Goal: Task Accomplishment & Management: Manage account settings

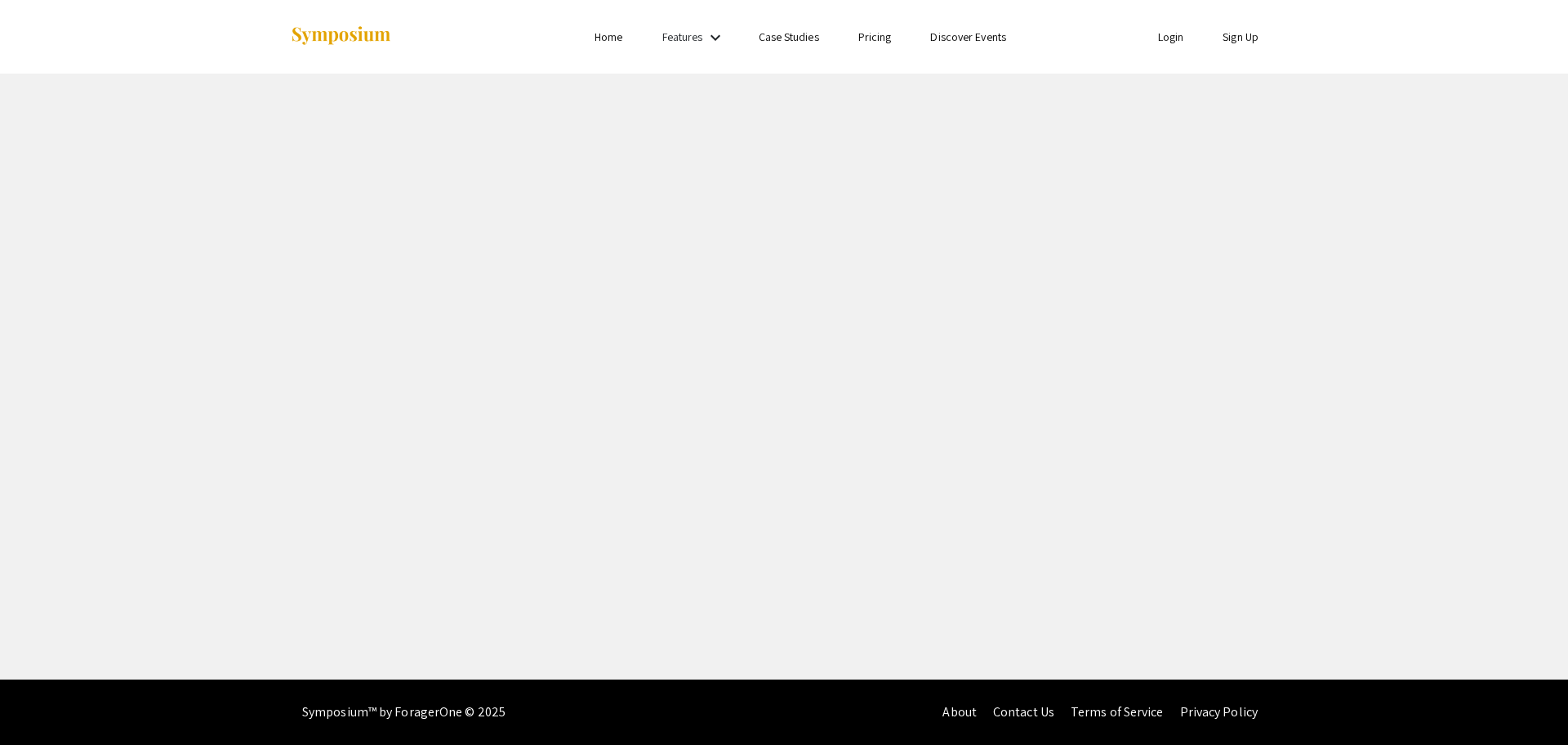
click at [1162, 32] on link "Login" at bounding box center [1171, 37] width 26 height 14
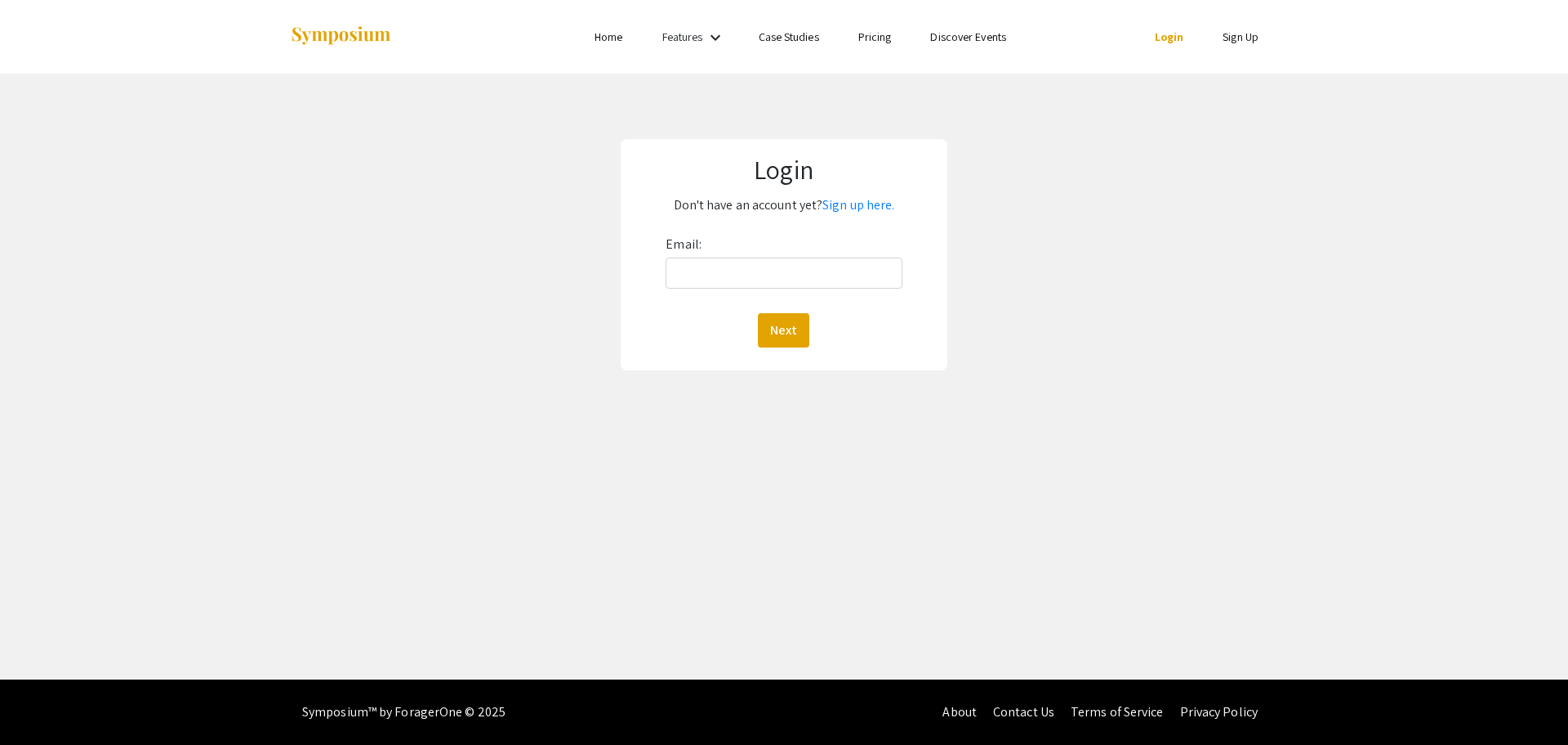
drag, startPoint x: 793, startPoint y: 291, endPoint x: 793, endPoint y: 282, distance: 9.0
click at [793, 290] on div "Email: Next" at bounding box center [784, 289] width 236 height 116
click at [794, 274] on input "Email:" at bounding box center [784, 273] width 236 height 31
type input "[EMAIL_ADDRESS][DOMAIN_NAME]"
click at [789, 332] on button "Next" at bounding box center [784, 330] width 52 height 34
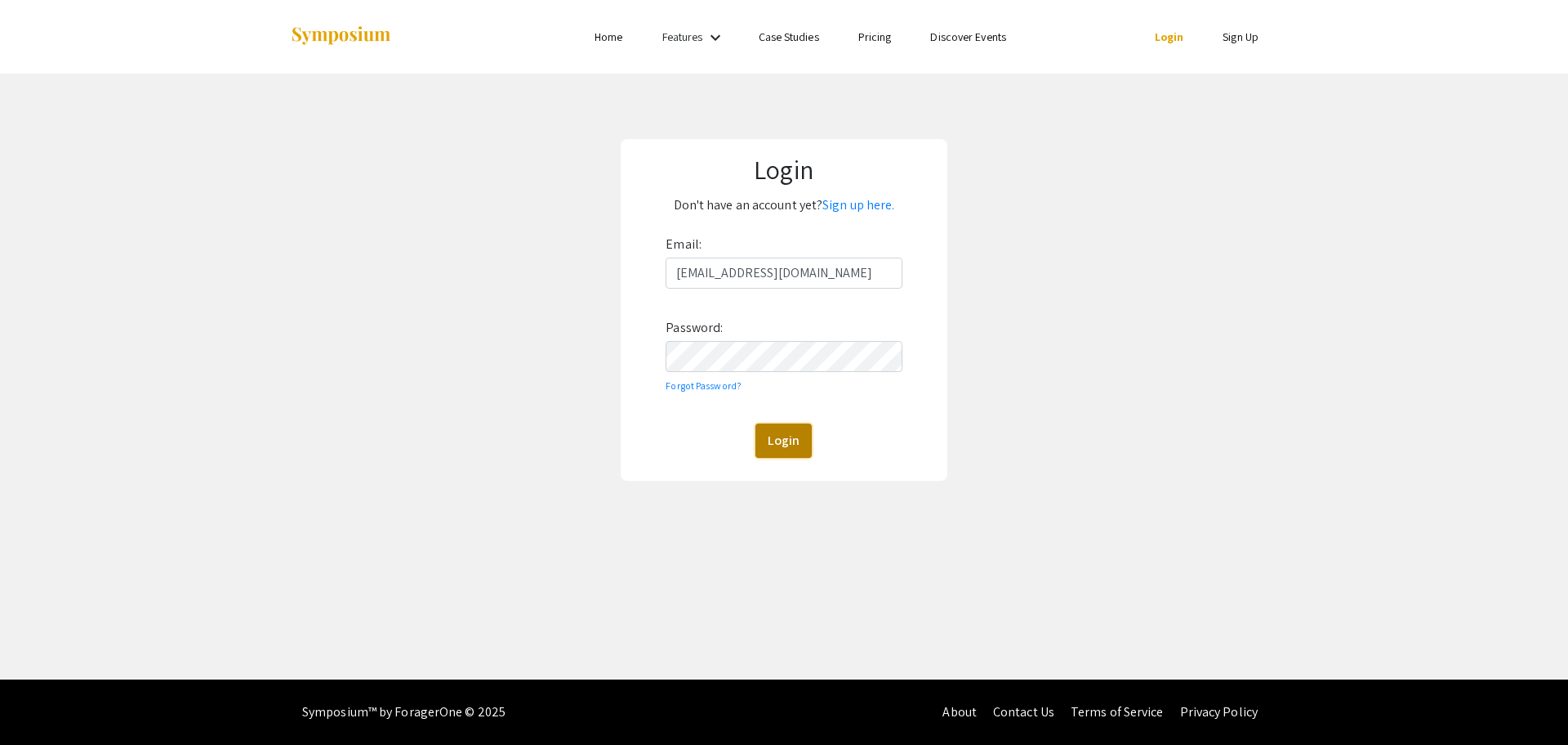
click at [773, 439] on button "Login" at bounding box center [784, 440] width 56 height 34
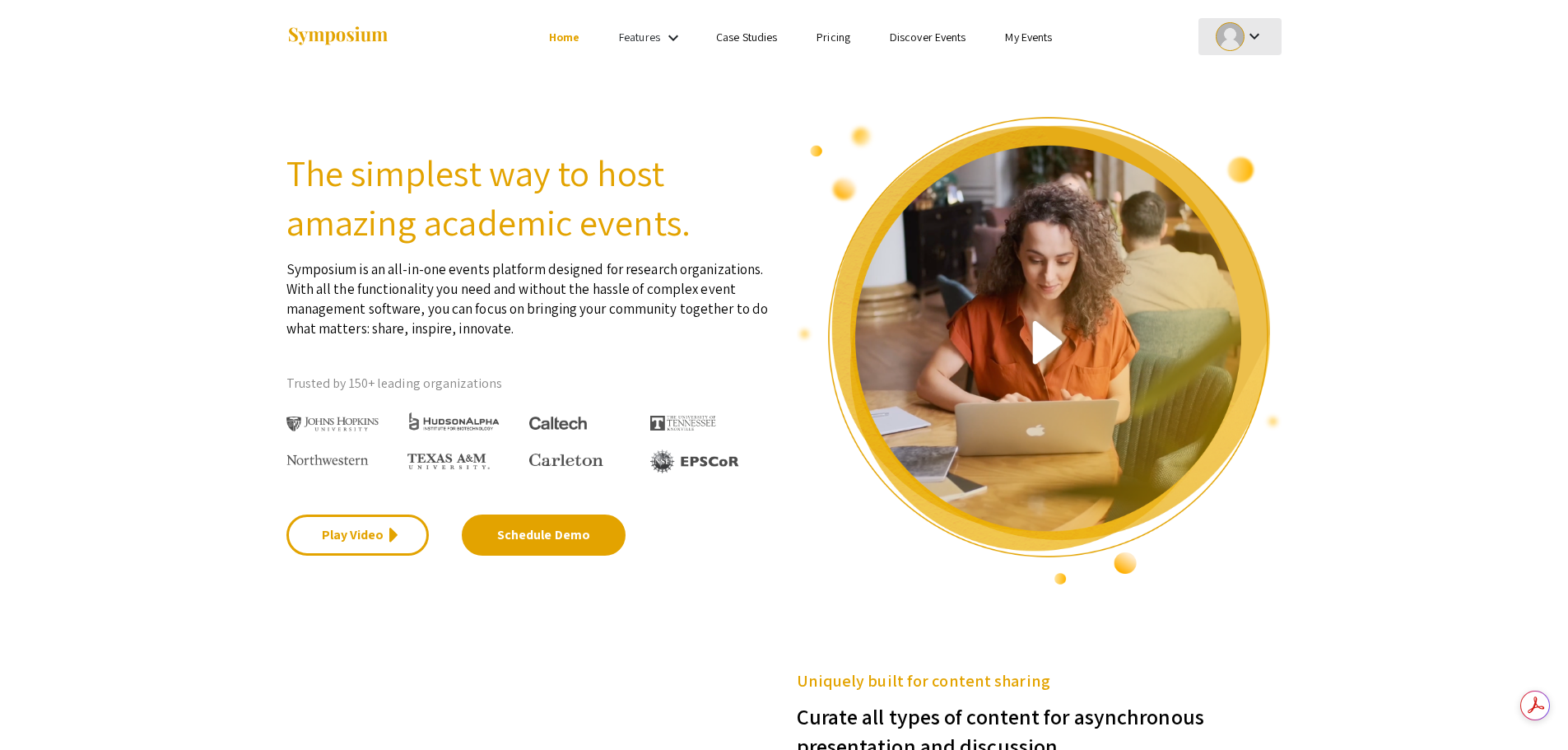
click at [1225, 32] on div at bounding box center [1230, 37] width 29 height 29
click at [1224, 117] on button "My Submissions" at bounding box center [1249, 121] width 101 height 39
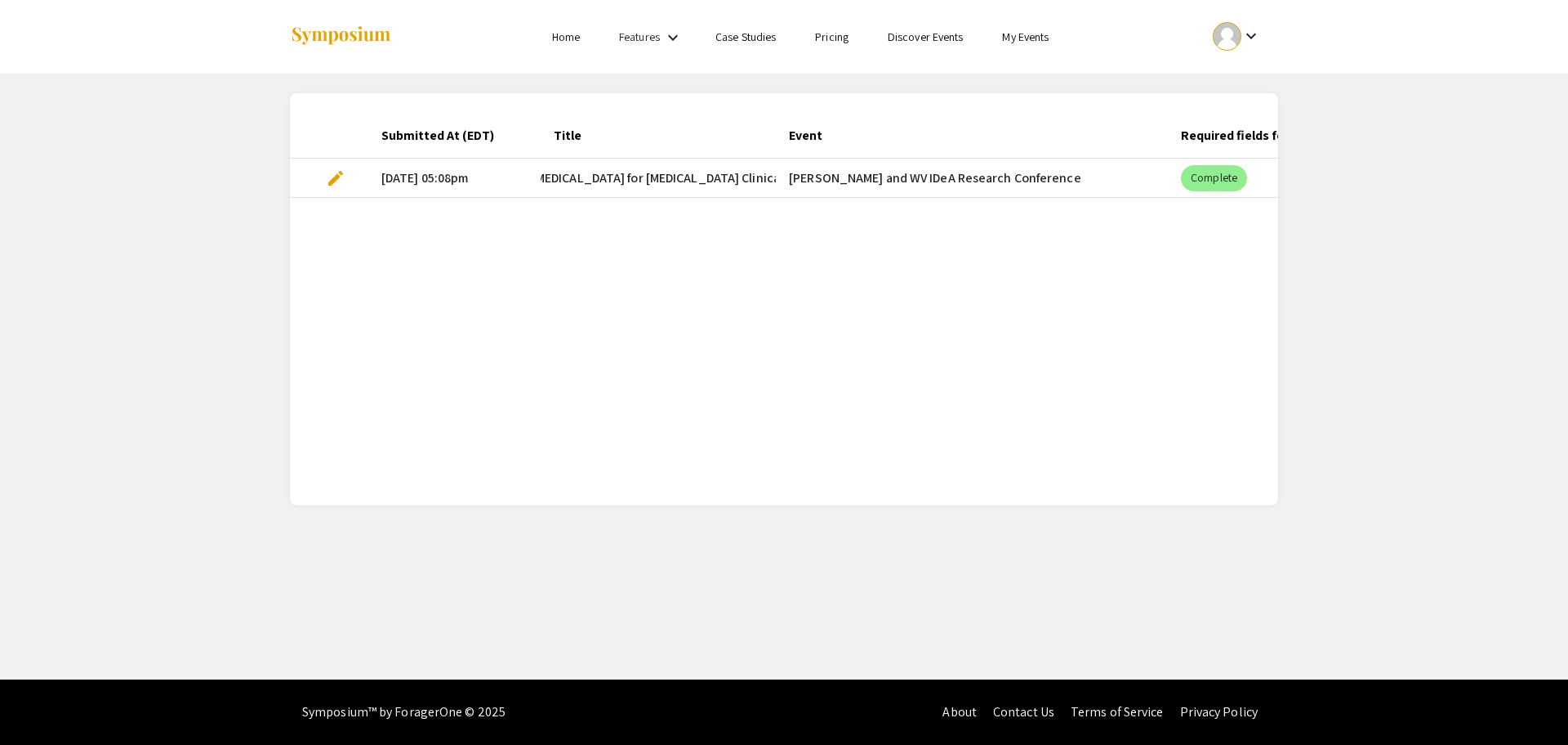
scroll to position [0, 469]
